Goal: Task Accomplishment & Management: Complete application form

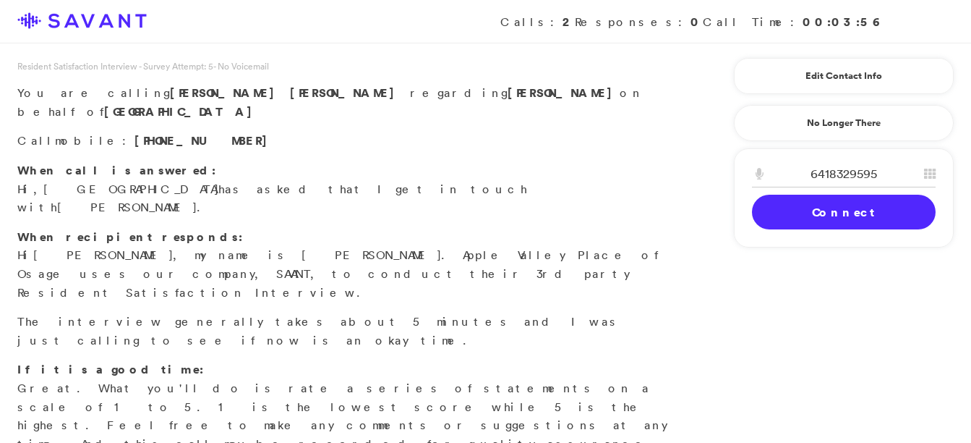
click at [793, 223] on link "Connect" at bounding box center [844, 212] width 184 height 35
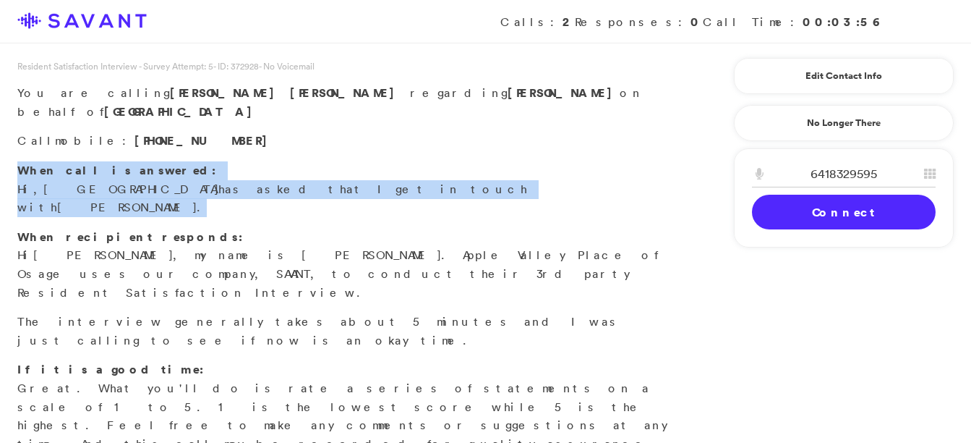
drag, startPoint x: 970, startPoint y: 114, endPoint x: 984, endPoint y: 182, distance: 70.2
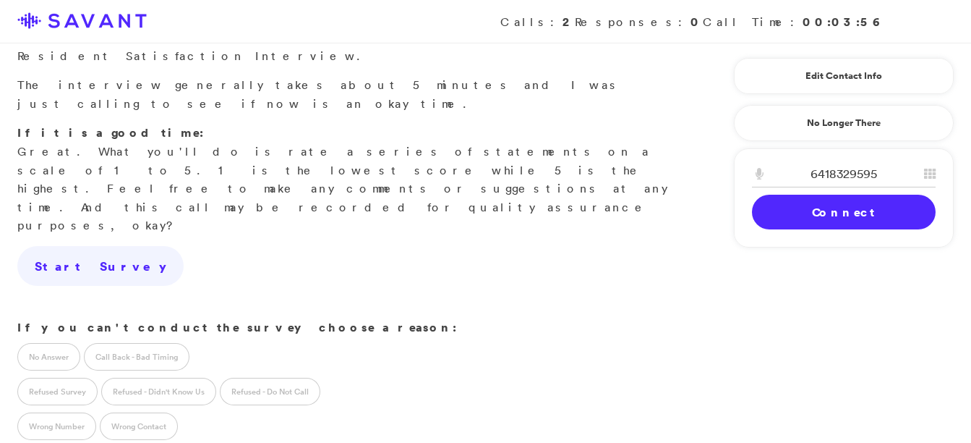
scroll to position [264, 0]
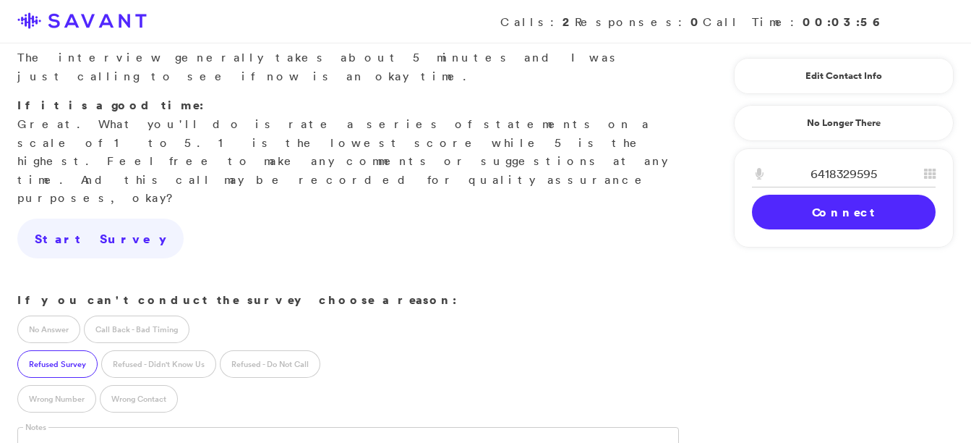
click at [59, 350] on label "Refused Survey" at bounding box center [57, 363] width 80 height 27
drag, startPoint x: 470, startPoint y: 365, endPoint x: 494, endPoint y: 438, distance: 76.9
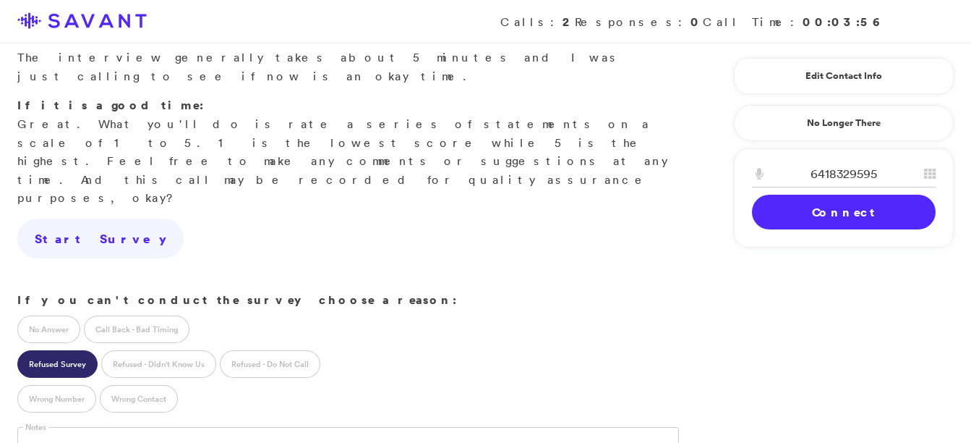
drag, startPoint x: 479, startPoint y: 411, endPoint x: 576, endPoint y: 480, distance: 119.4
click at [576, 442] on html "Calls: 2 Responses: 0 Call Time: 00:03:56 Resident Satisfaction Interview - Sur…" at bounding box center [485, 234] width 971 height 997
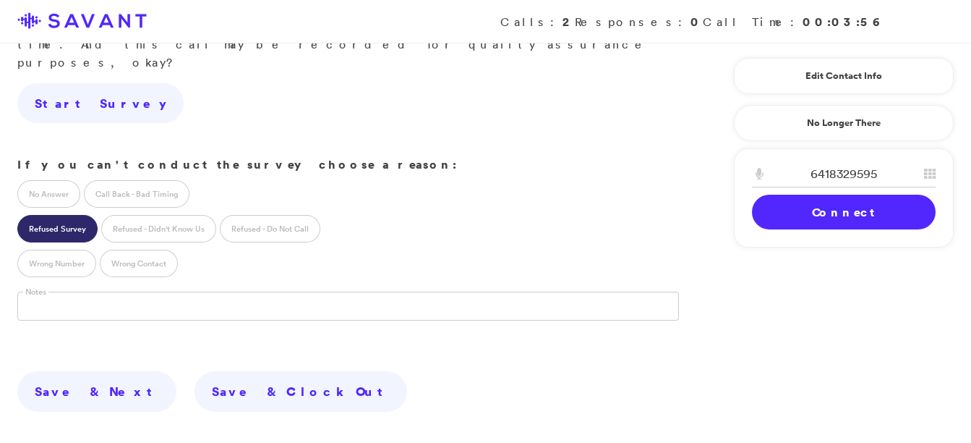
scroll to position [425, 0]
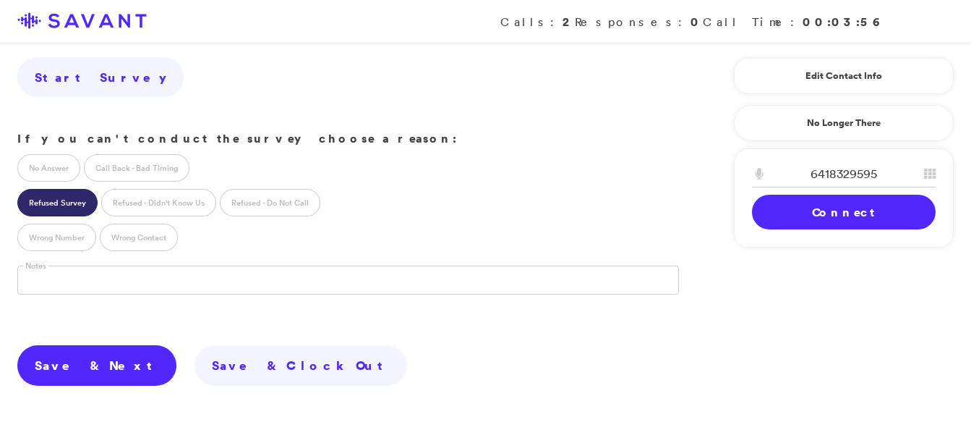
click at [61, 345] on link "Save & Next" at bounding box center [96, 365] width 159 height 41
